Goal: Task Accomplishment & Management: Manage account settings

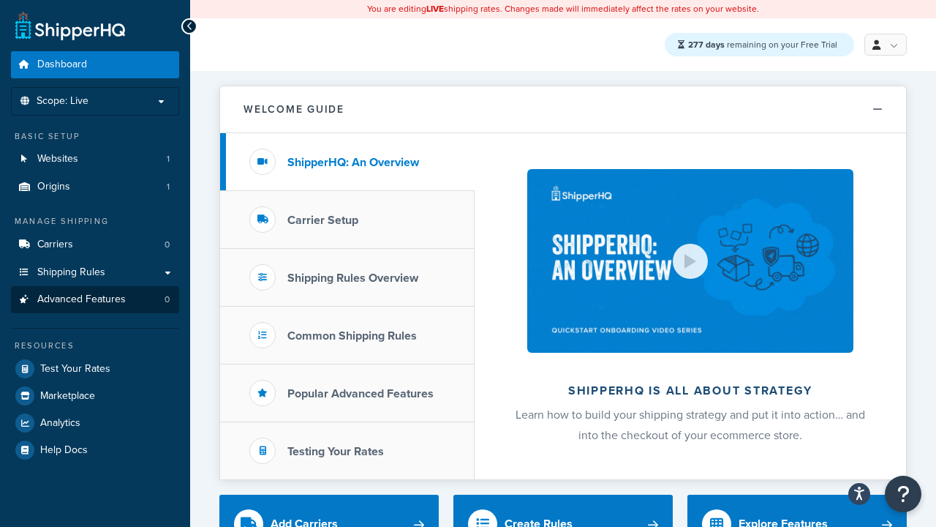
click at [95, 299] on span "Advanced Features" at bounding box center [81, 299] width 89 height 12
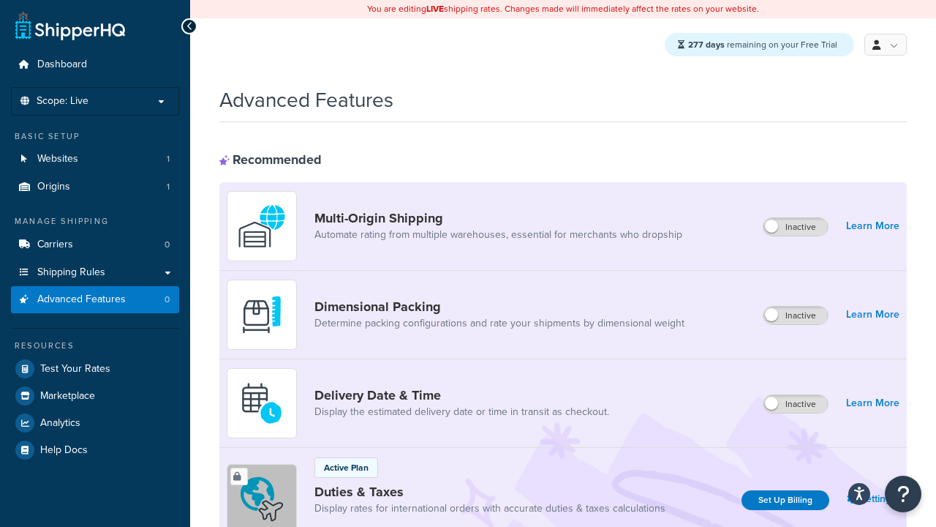
scroll to position [653, 0]
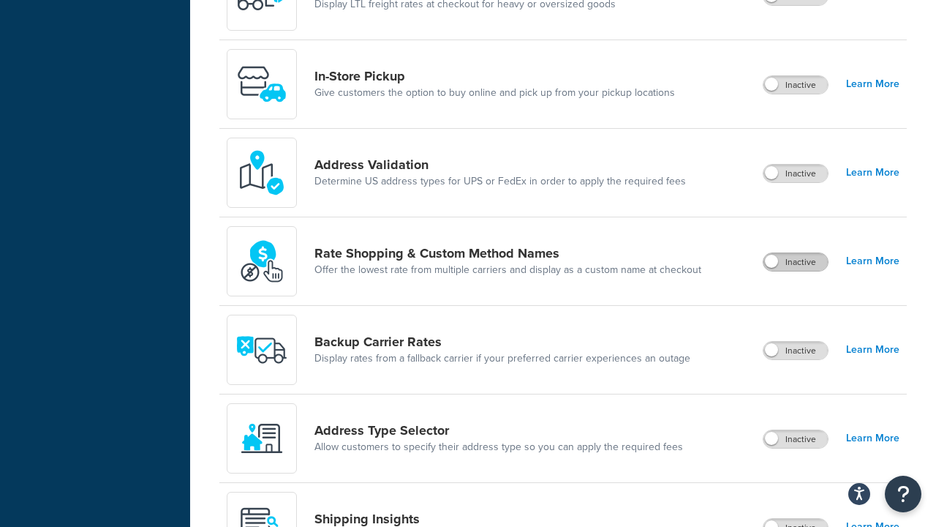
click at [797, 263] on label "Inactive" at bounding box center [796, 262] width 64 height 18
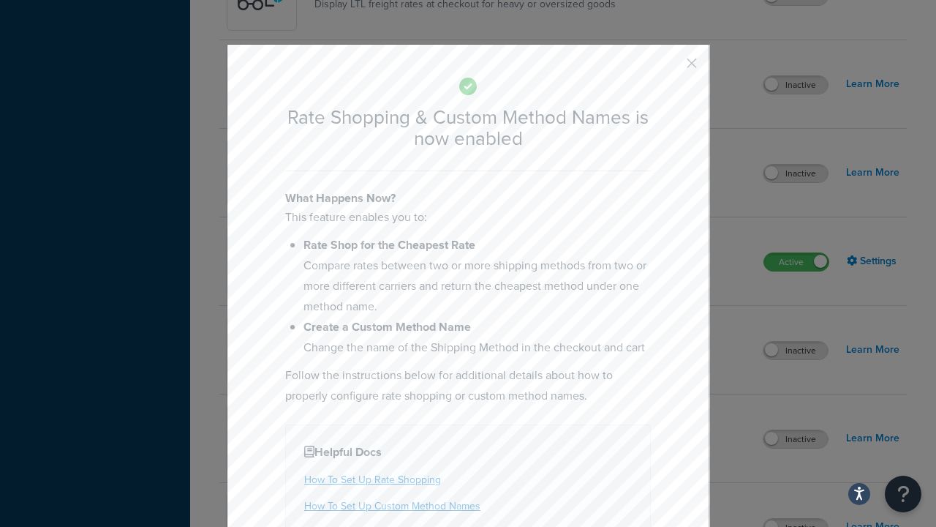
click at [670, 68] on button "button" at bounding box center [671, 69] width 4 height 4
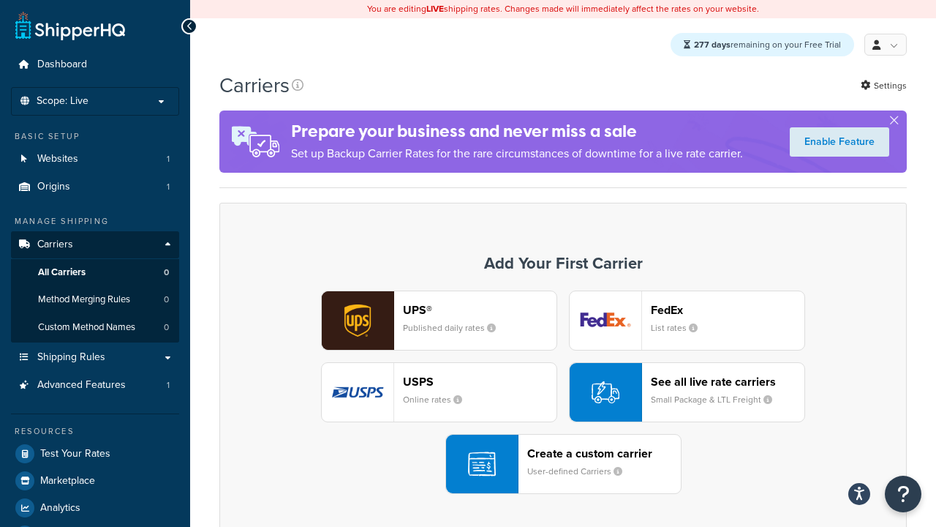
click at [563, 393] on div "UPS® Published daily rates FedEx List rates USPS Online rates See all live rate…" at bounding box center [563, 391] width 657 height 203
click at [687, 393] on div "See all live rate carriers Small Package & LTL Freight" at bounding box center [728, 392] width 154 height 35
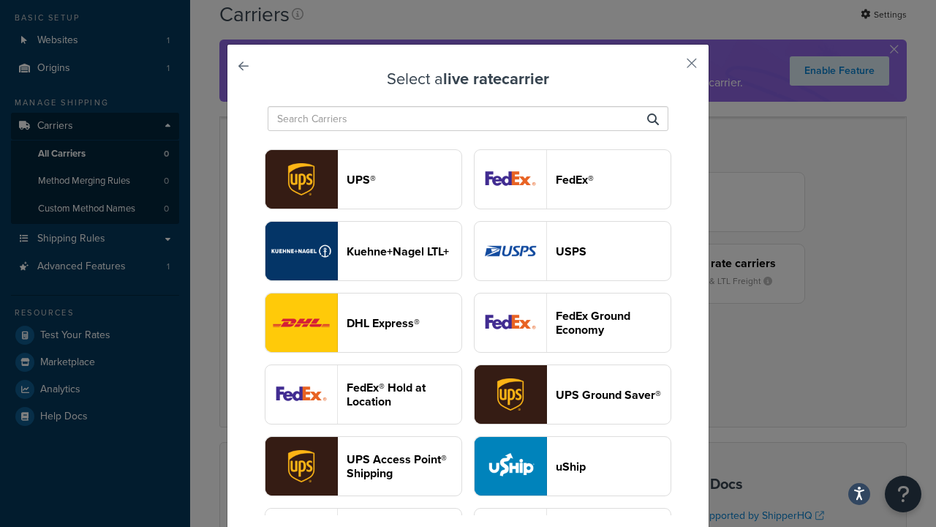
scroll to position [375, 0]
